Goal: Information Seeking & Learning: Check status

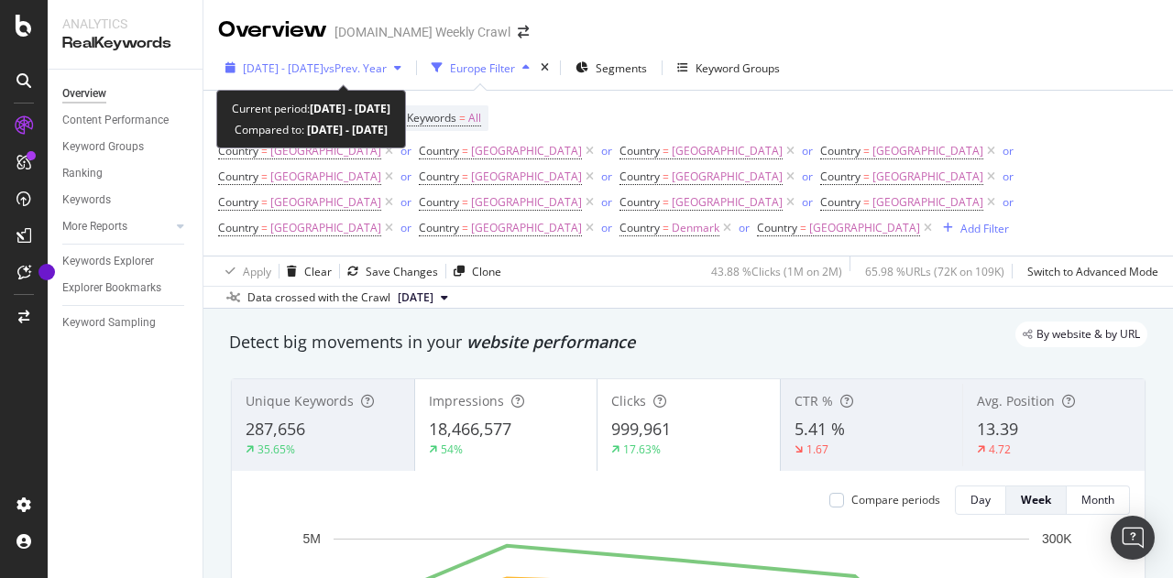
click at [387, 64] on span "vs Prev. Year" at bounding box center [355, 68] width 63 height 16
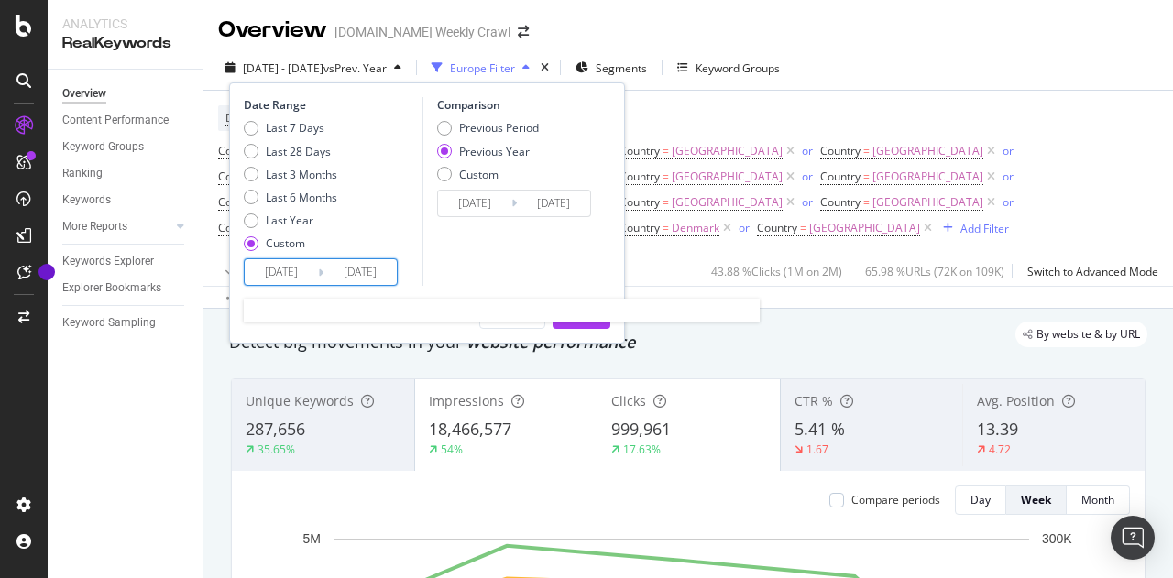
click at [312, 276] on input "[DATE]" at bounding box center [281, 272] width 73 height 26
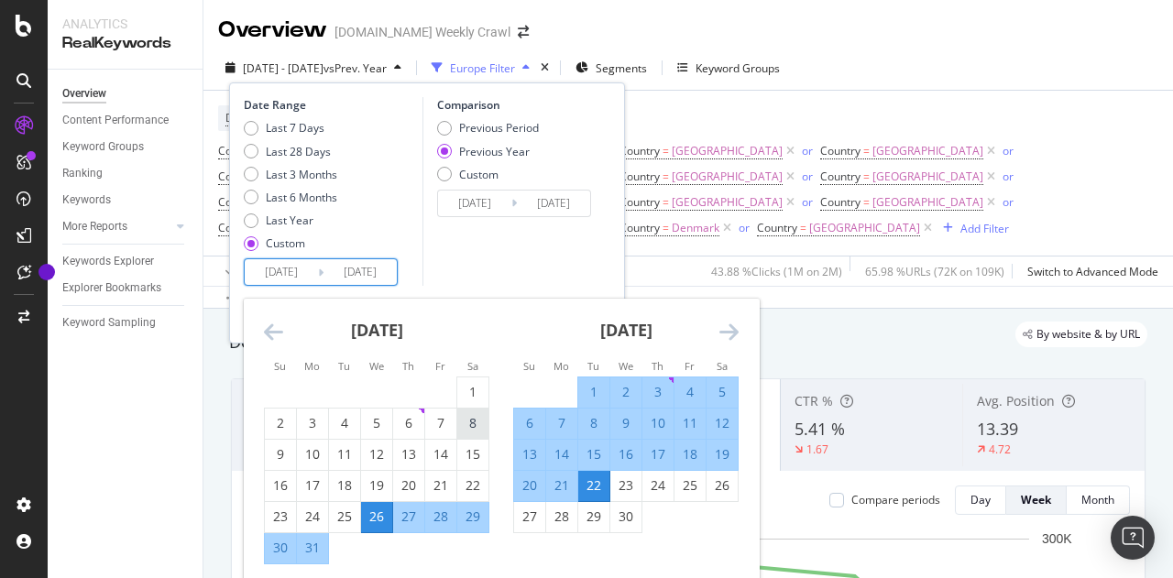
scroll to position [122, 0]
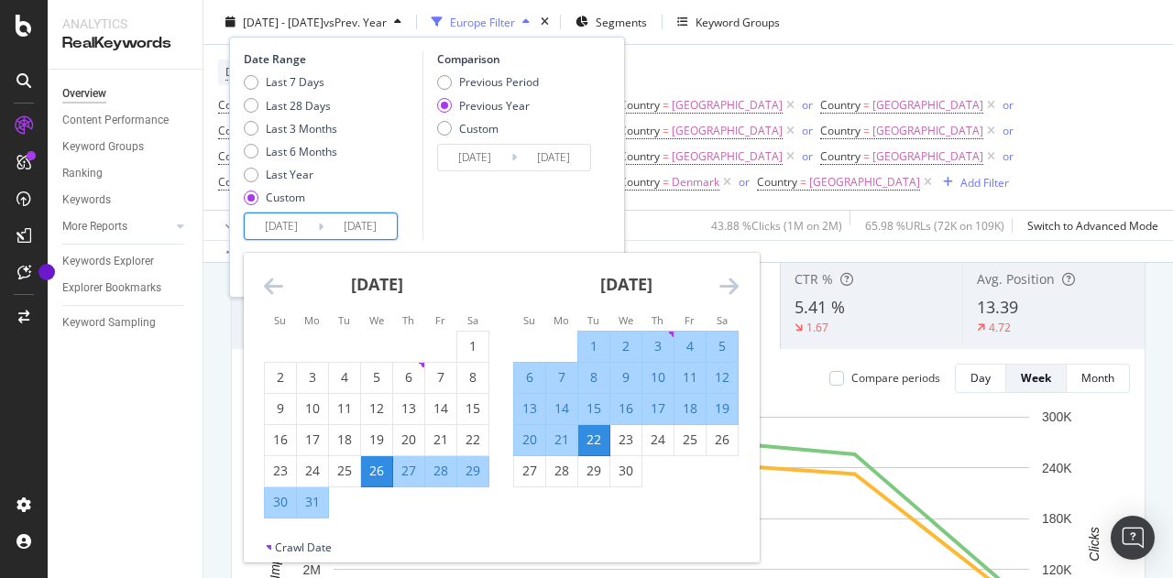
click at [750, 300] on div "[DATE] 1 2 3 4 5 6 7 8 9 10 11 12 13 14 15 16 17 18 19 20 21 22 23 24 25 26 27 …" at bounding box center [750, 386] width 997 height 266
click at [735, 285] on icon "Move forward to switch to the next month." at bounding box center [728, 286] width 19 height 22
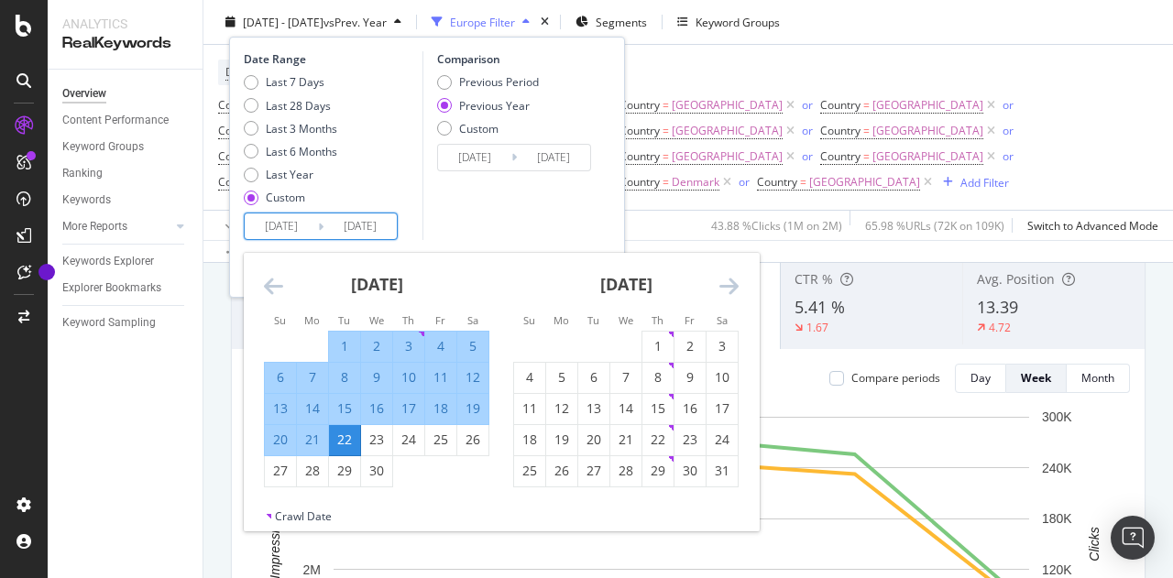
click at [735, 285] on icon "Move forward to switch to the next month." at bounding box center [728, 286] width 19 height 22
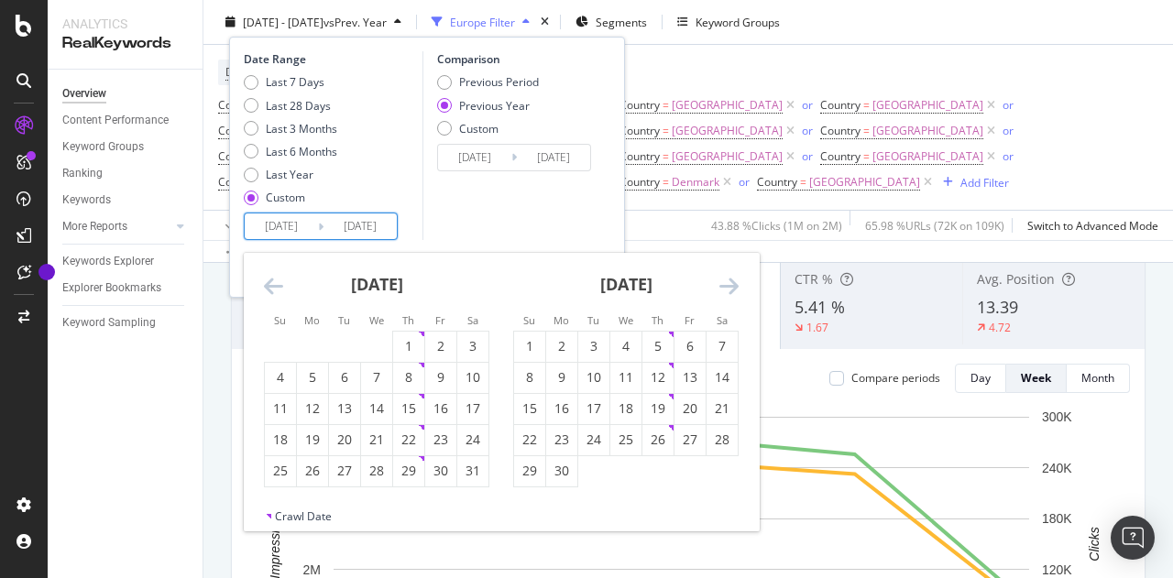
click at [735, 285] on icon "Move forward to switch to the next month." at bounding box center [728, 286] width 19 height 22
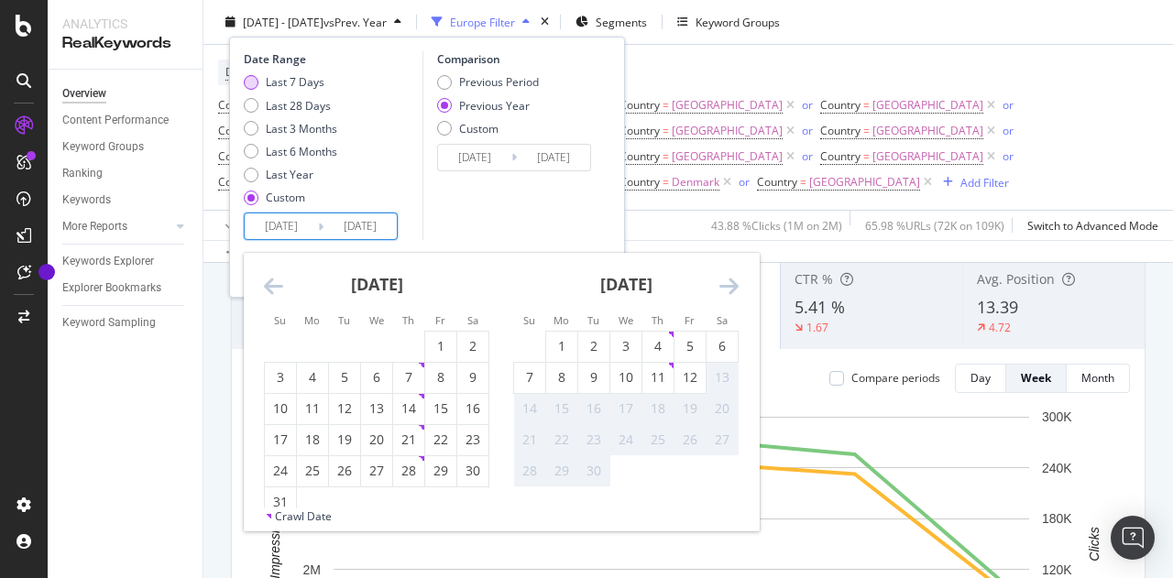
click at [254, 87] on div "Last 7 Days" at bounding box center [251, 82] width 15 height 15
type input "[DATE]"
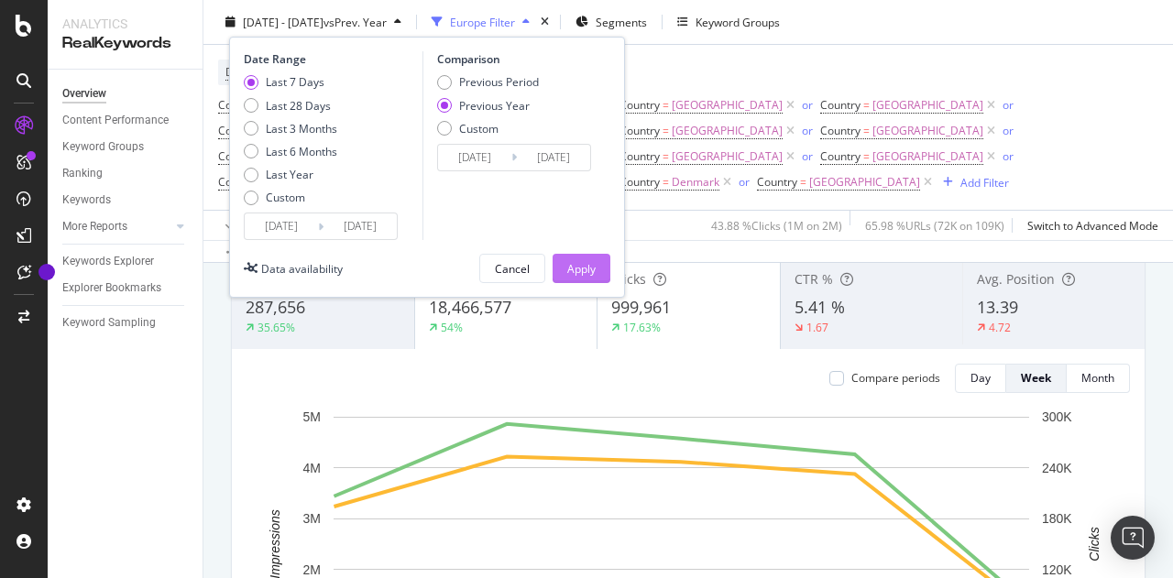
click at [585, 265] on div "Apply" at bounding box center [581, 268] width 28 height 16
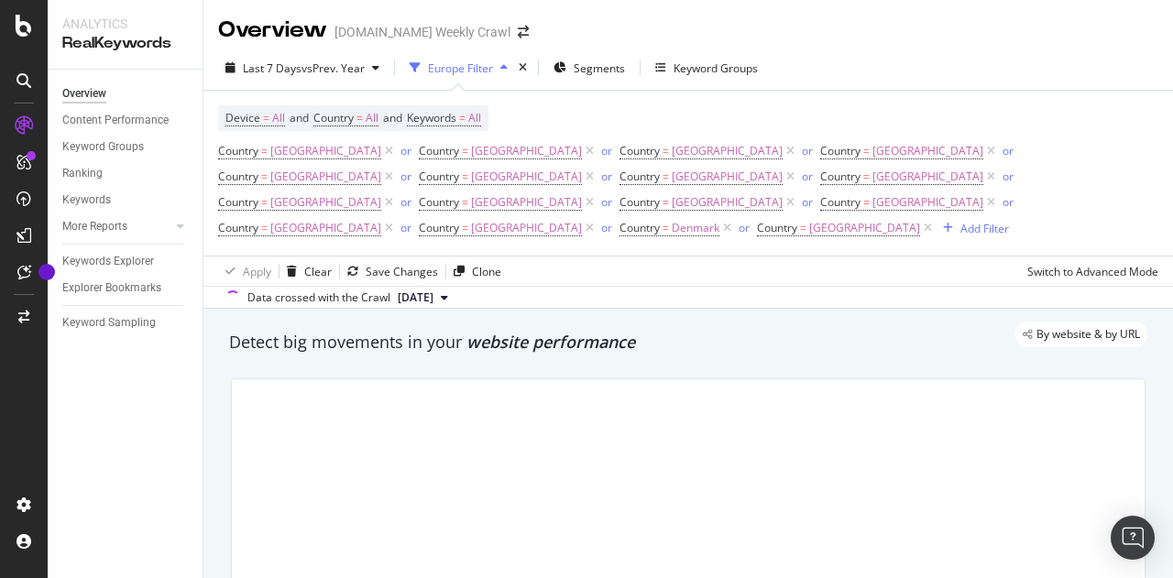
click at [509, 74] on div "Europe Filter" at bounding box center [458, 67] width 113 height 27
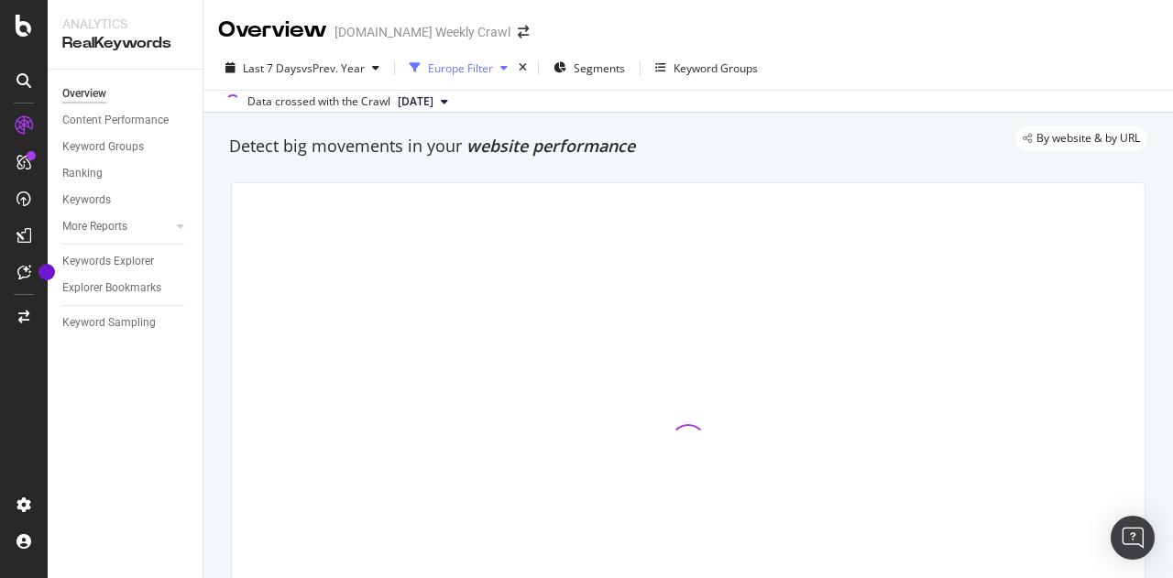
click at [509, 74] on div "Europe Filter" at bounding box center [458, 67] width 113 height 27
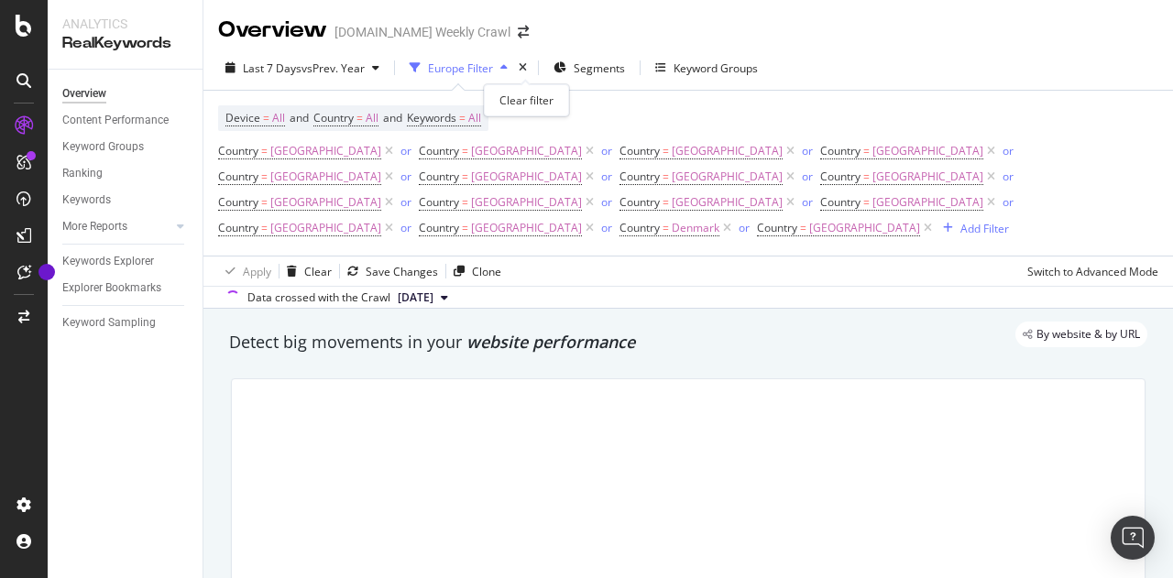
click at [531, 66] on div "times" at bounding box center [523, 68] width 16 height 18
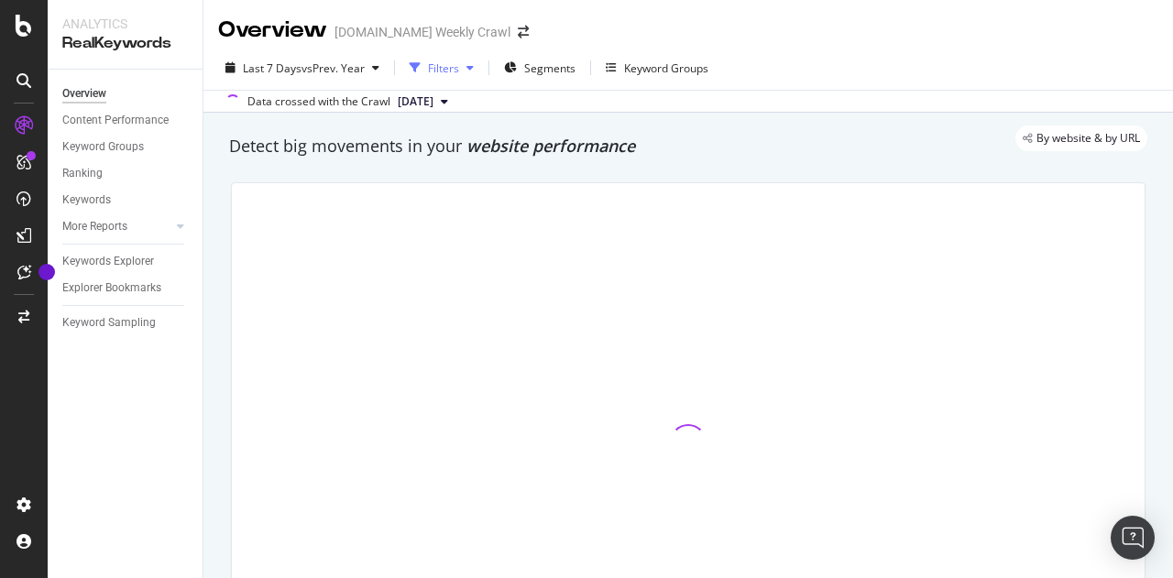
click at [461, 72] on div "button" at bounding box center [470, 67] width 22 height 11
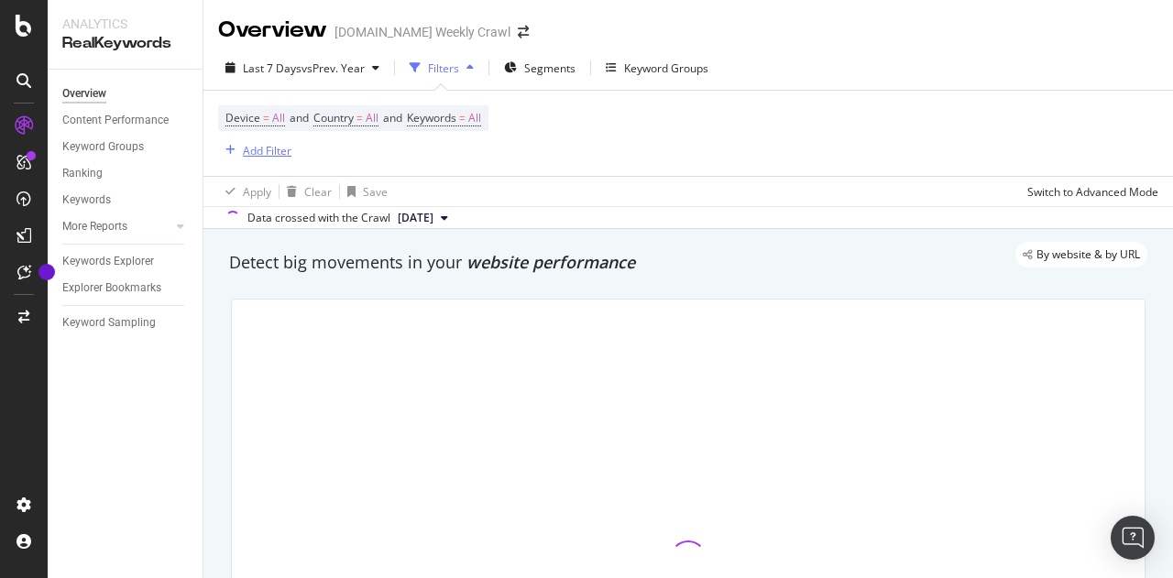
click at [229, 146] on icon "button" at bounding box center [230, 150] width 10 height 11
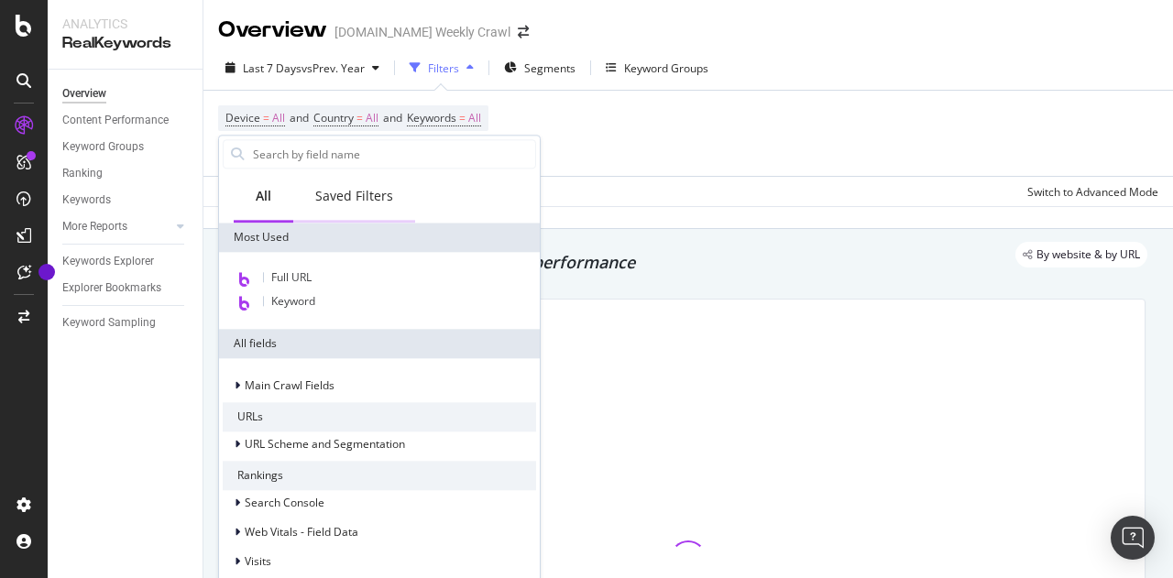
click at [325, 212] on div "Saved Filters" at bounding box center [354, 197] width 122 height 50
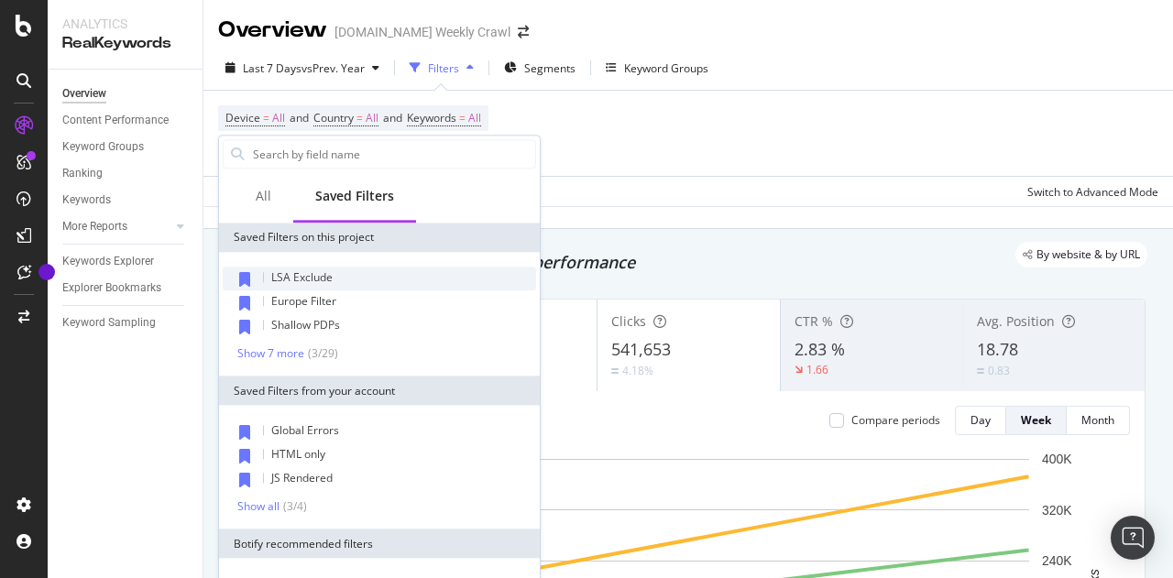
click at [310, 280] on span "LSA Exclude" at bounding box center [301, 277] width 61 height 16
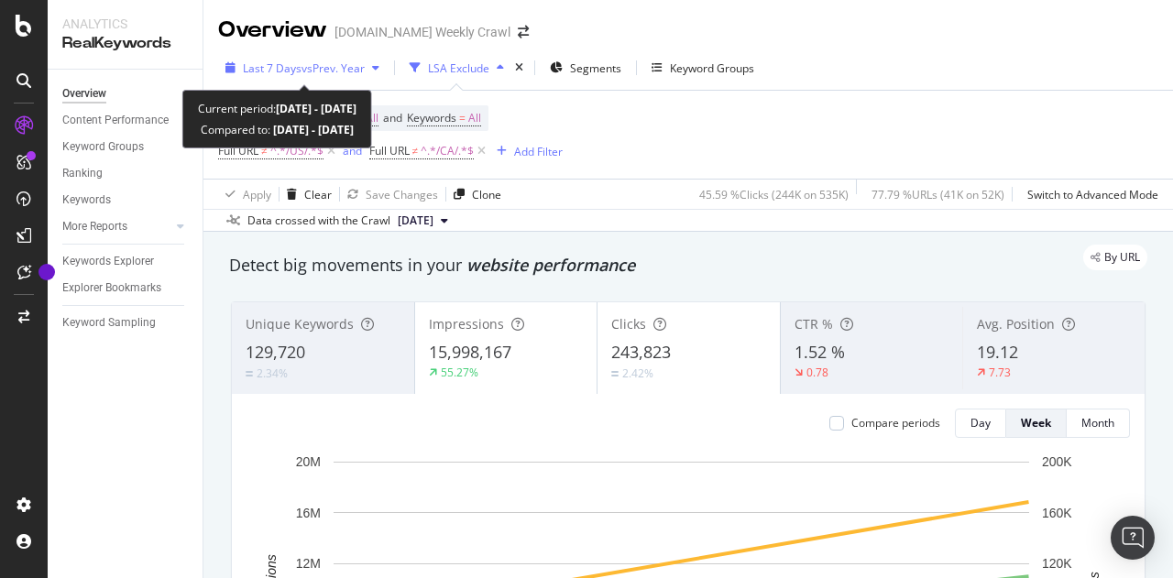
click at [326, 74] on span "vs Prev. Year" at bounding box center [333, 68] width 63 height 16
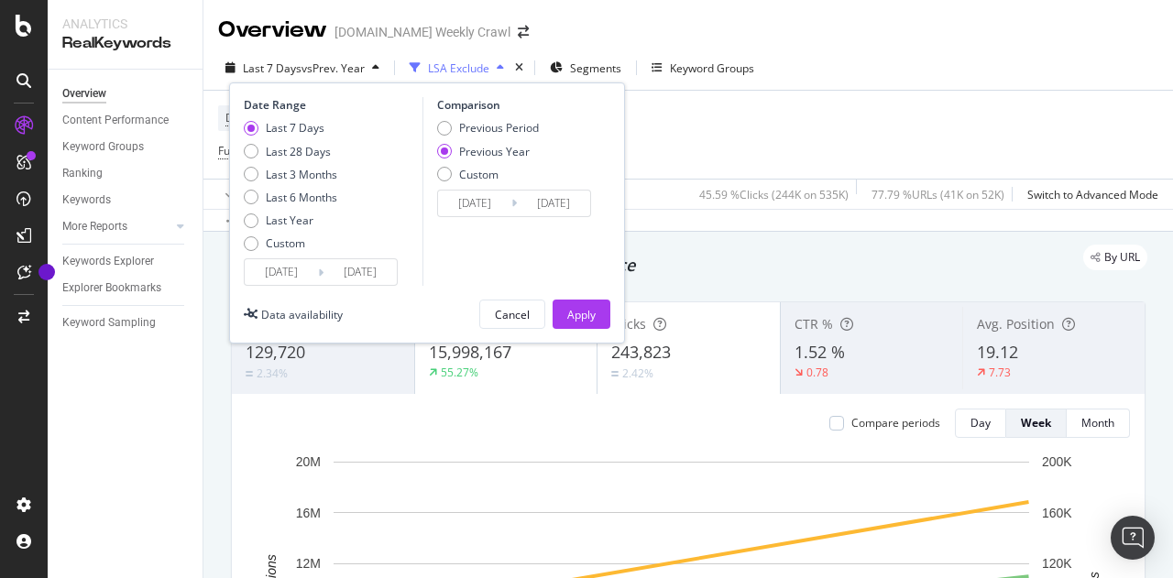
click at [854, 74] on div "Last 7 Days vs Prev. Year LSA Exclude Segments Keyword Groups Date Range Last 7…" at bounding box center [688, 71] width 970 height 37
